Goal: Navigation & Orientation: Find specific page/section

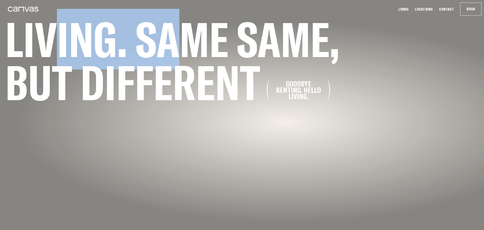
drag, startPoint x: 53, startPoint y: 33, endPoint x: 193, endPoint y: 48, distance: 140.8
click at [193, 48] on h1 "Living. Same same, but different Goodbye renting. Hello living." at bounding box center [178, 61] width 356 height 86
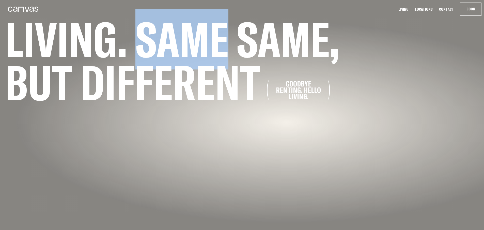
click at [193, 48] on h1 "Living. Same same, but different Goodbye renting. Hello living." at bounding box center [178, 61] width 356 height 86
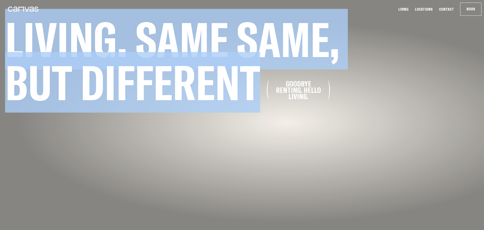
click at [193, 48] on h1 "Living. Same same, but different Goodbye renting. Hello living." at bounding box center [178, 61] width 356 height 86
click at [426, 11] on link "Locations" at bounding box center [423, 9] width 21 height 5
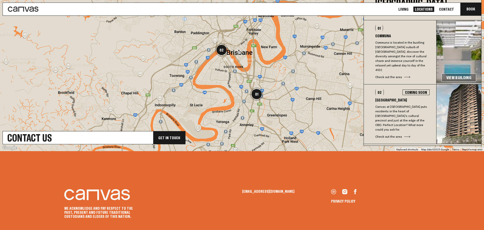
scroll to position [213, 0]
click at [226, 51] on img "02" at bounding box center [221, 49] width 13 height 13
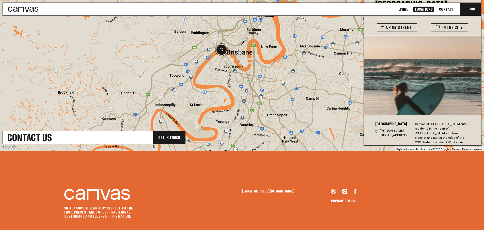
click at [226, 51] on img "02" at bounding box center [221, 49] width 13 height 13
click at [240, 72] on div "To navigate, press the arrow keys." at bounding box center [242, 53] width 484 height 195
click at [255, 81] on img at bounding box center [254, 80] width 3 height 3
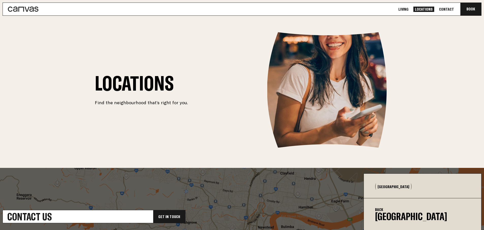
scroll to position [0, 0]
click at [446, 6] on ul "Living Locations Contact Book Communa" at bounding box center [439, 9] width 89 height 13
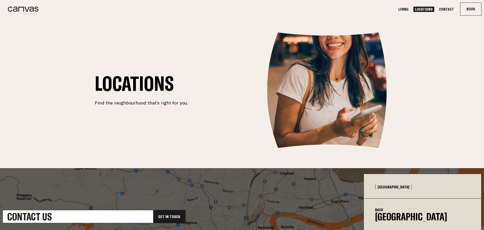
scroll to position [0, 0]
click at [447, 7] on link "Contact" at bounding box center [446, 9] width 18 height 5
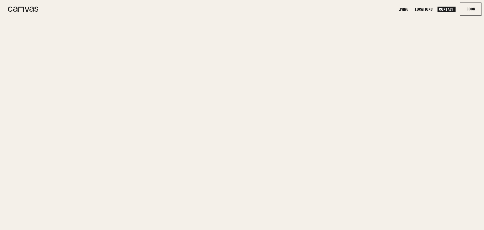
scroll to position [14, 0]
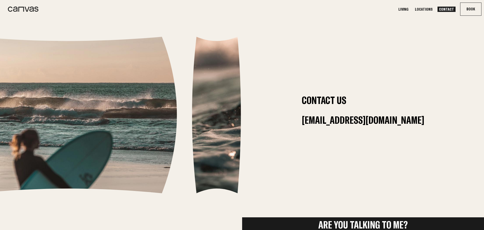
click at [423, 10] on link "Locations" at bounding box center [423, 9] width 21 height 5
click at [403, 10] on link "Living" at bounding box center [403, 9] width 13 height 5
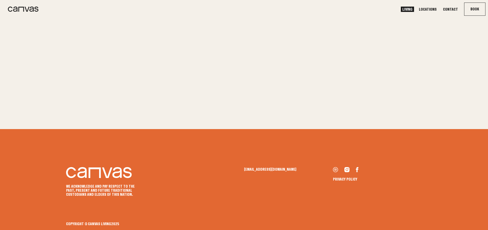
click at [34, 4] on link at bounding box center [21, 9] width 36 height 13
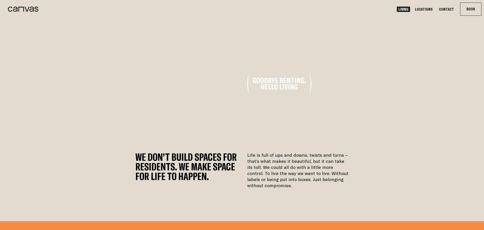
click at [38, 5] on link at bounding box center [21, 9] width 36 height 13
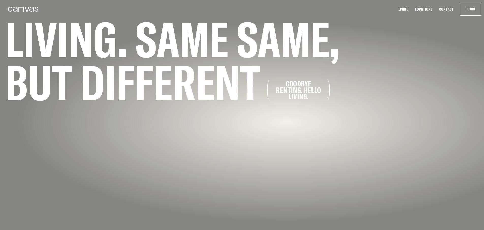
click at [238, 47] on h1 "Living. Same same, but different Goodbye renting. Hello living." at bounding box center [178, 61] width 356 height 86
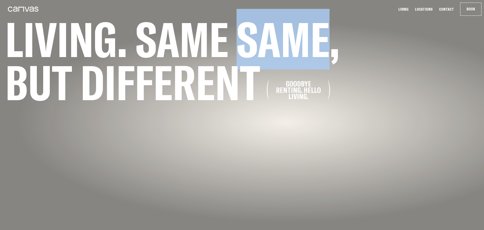
click at [238, 47] on h1 "Living. Same same, but different Goodbye renting. Hello living." at bounding box center [178, 61] width 356 height 86
